Goal: Task Accomplishment & Management: Manage account settings

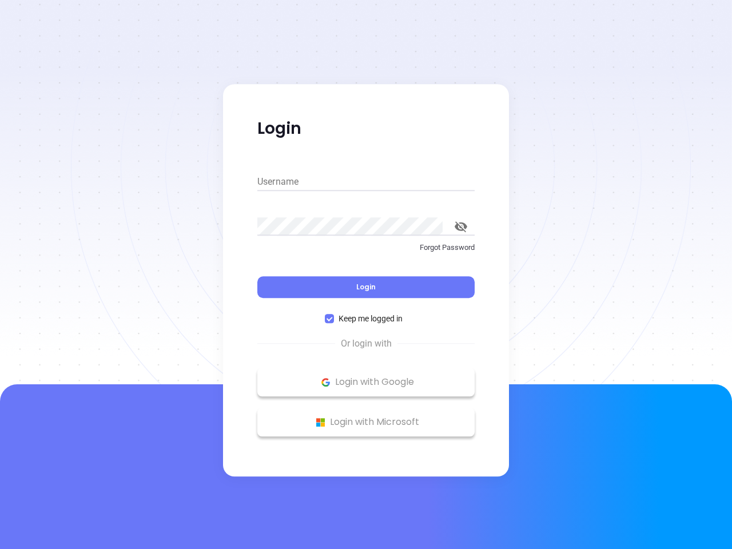
click at [366, 274] on div "Login" at bounding box center [365, 279] width 217 height 35
click at [366, 182] on input "Username" at bounding box center [365, 182] width 217 height 18
click at [461, 226] on icon "toggle password visibility" at bounding box center [460, 226] width 13 height 11
click at [366, 287] on span "Login" at bounding box center [365, 287] width 19 height 10
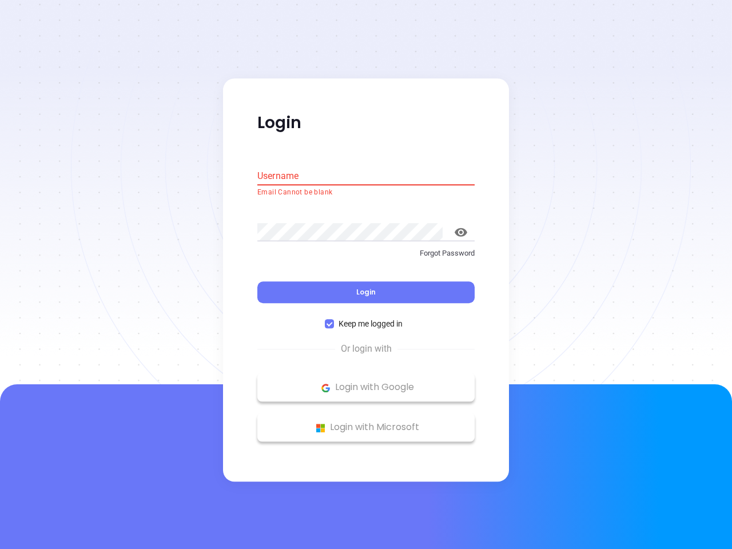
click at [366, 318] on span "Keep me logged in" at bounding box center [370, 324] width 73 height 13
click at [334, 320] on input "Keep me logged in" at bounding box center [329, 324] width 9 height 9
checkbox input "false"
click at [366, 382] on p "Login with Google" at bounding box center [366, 387] width 206 height 17
click at [366, 422] on p "Login with Microsoft" at bounding box center [366, 427] width 206 height 17
